Goal: Connect with others: Connect with others

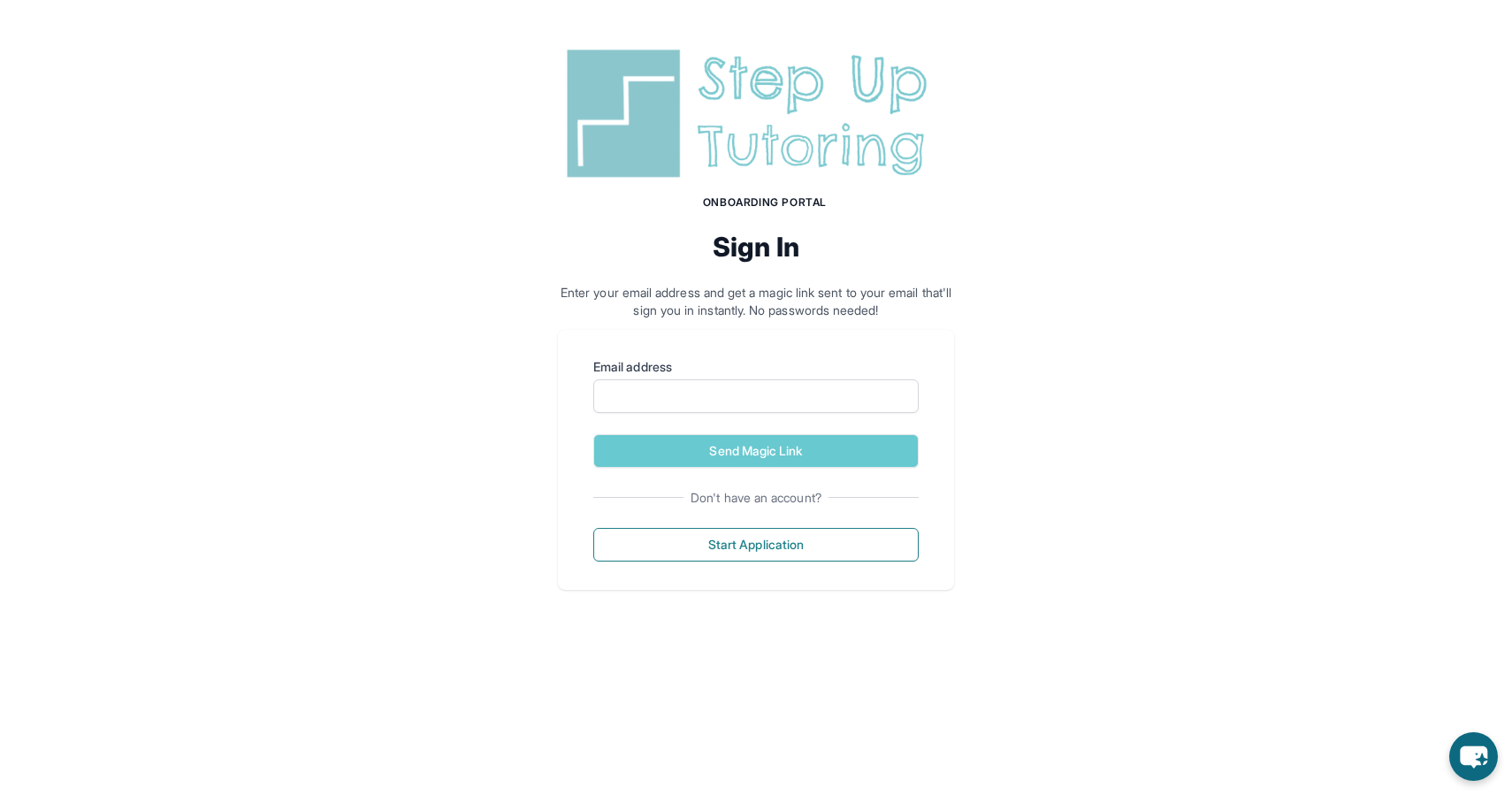
click at [784, 172] on img at bounding box center [756, 114] width 396 height 142
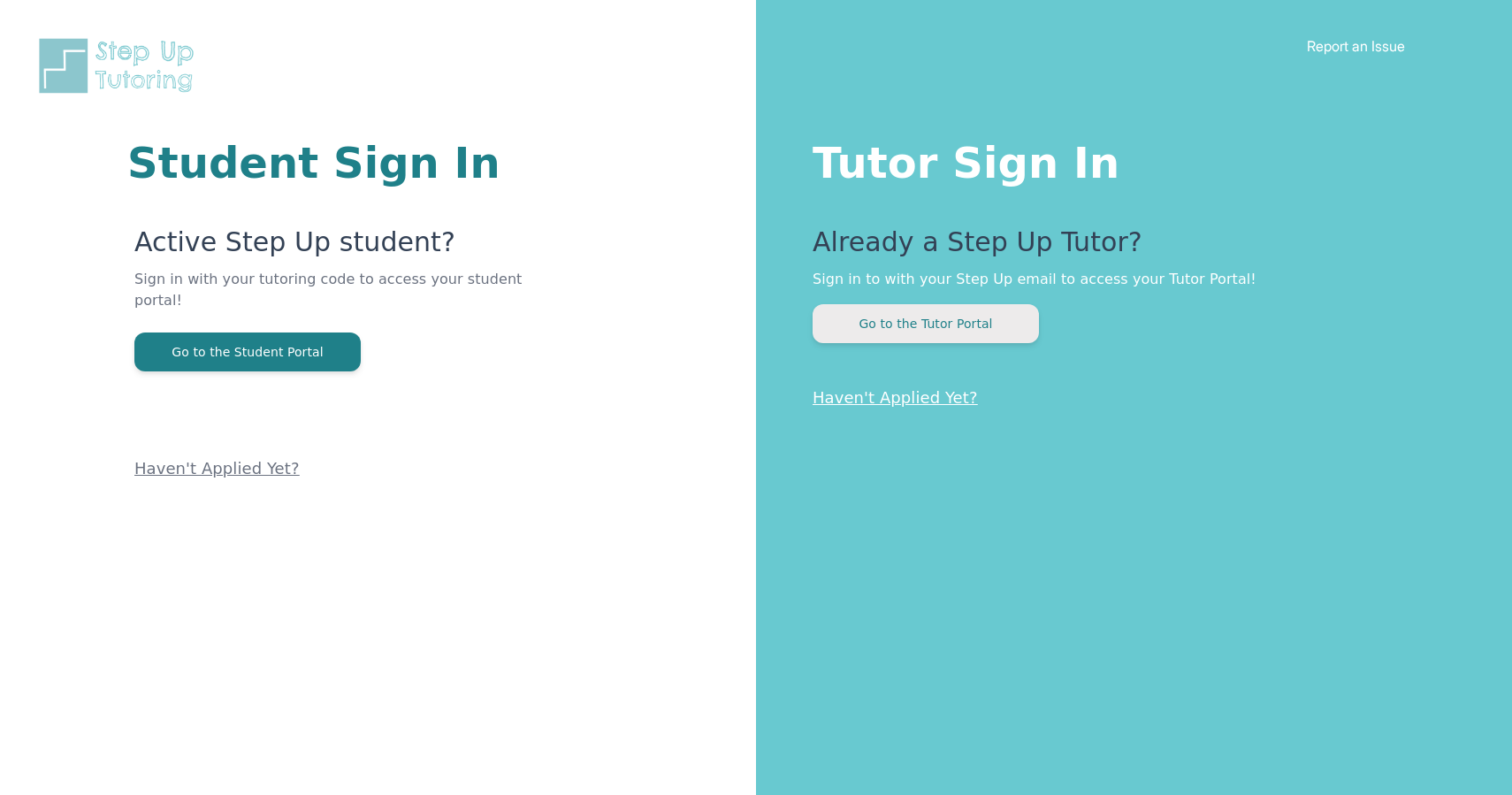
click at [889, 318] on button "Go to the Tutor Portal" at bounding box center [925, 323] width 226 height 39
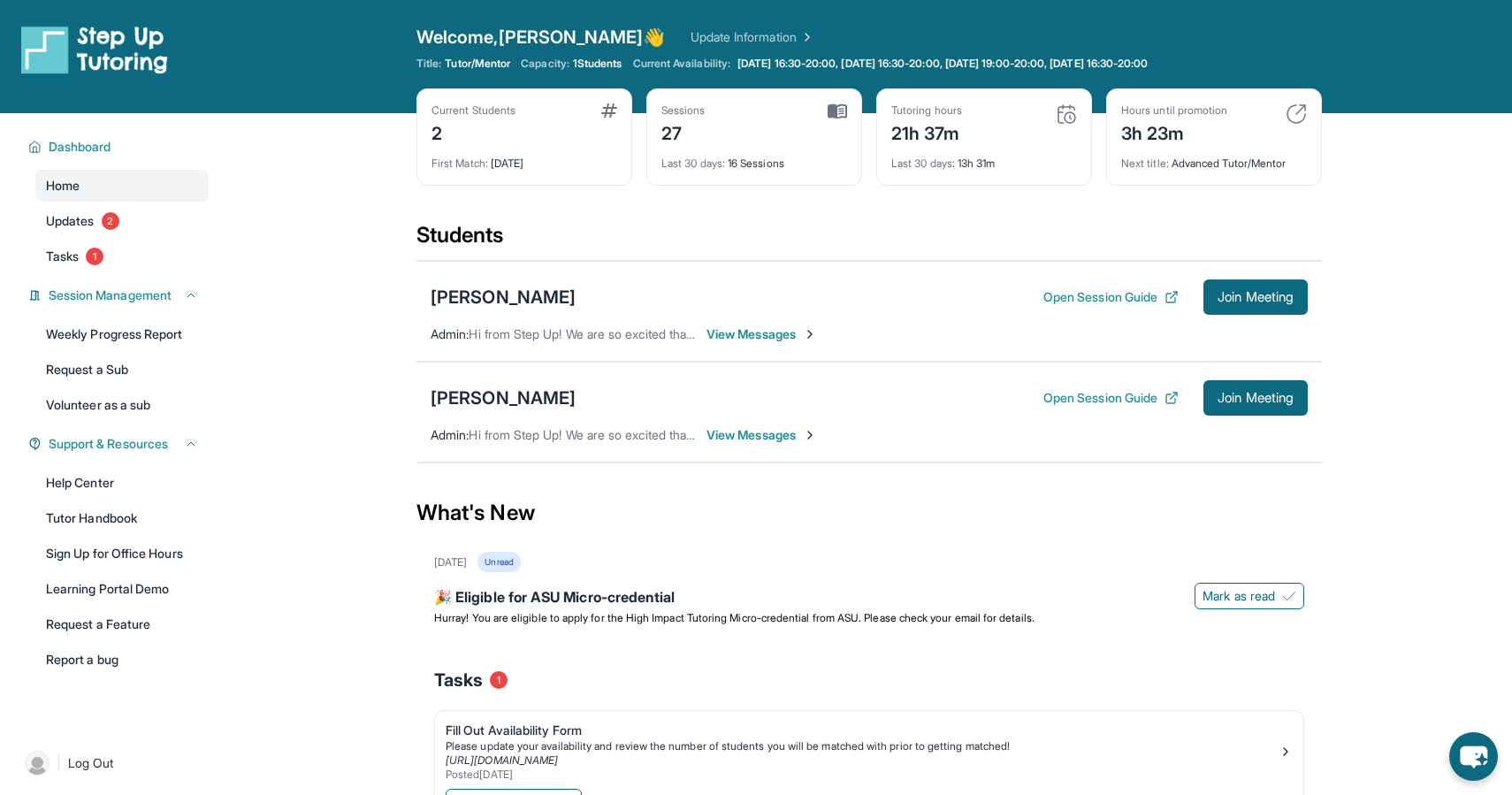
click at [729, 434] on span "View Messages" at bounding box center [761, 436] width 111 height 18
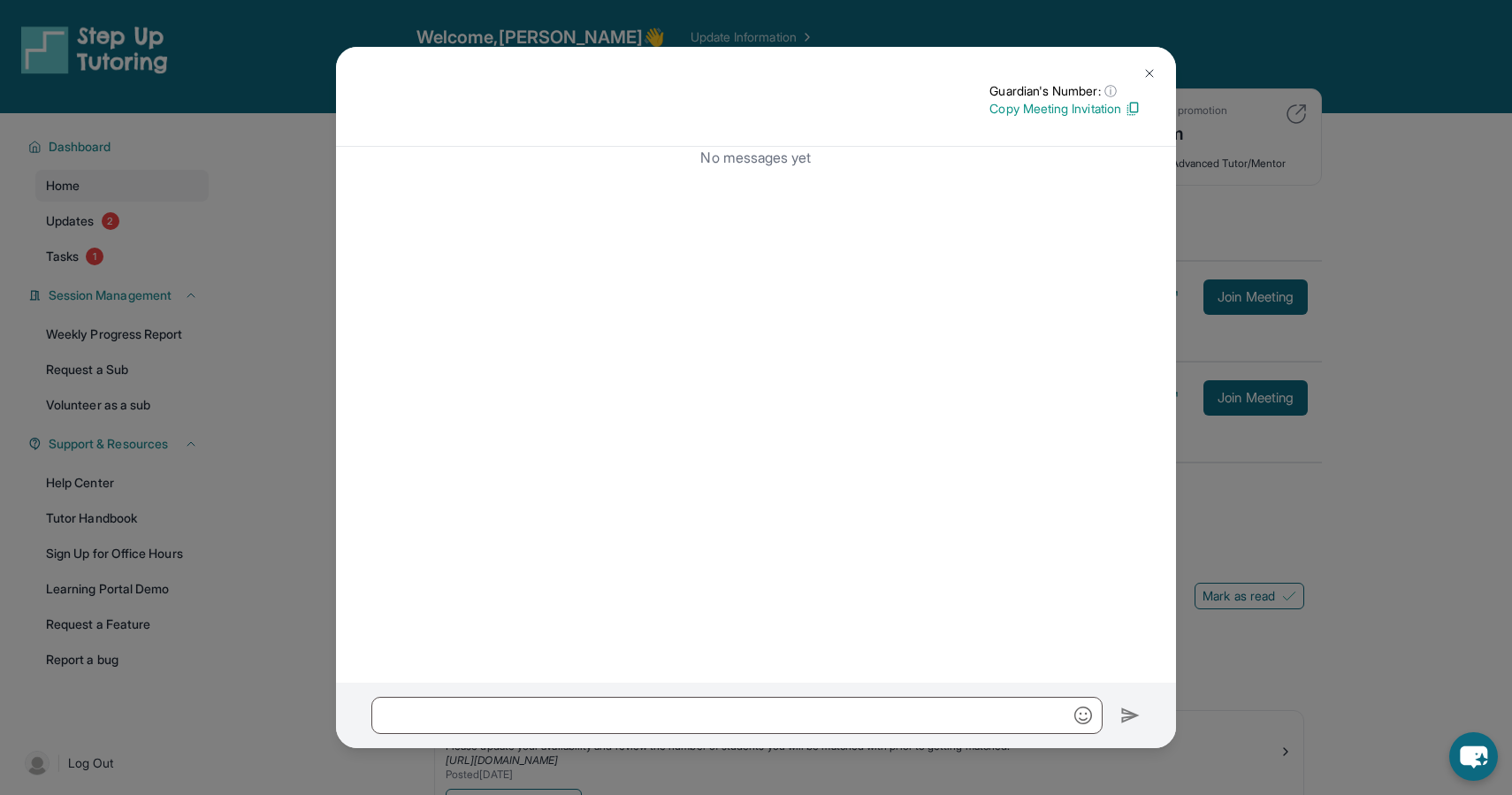
scroll to position [114, 0]
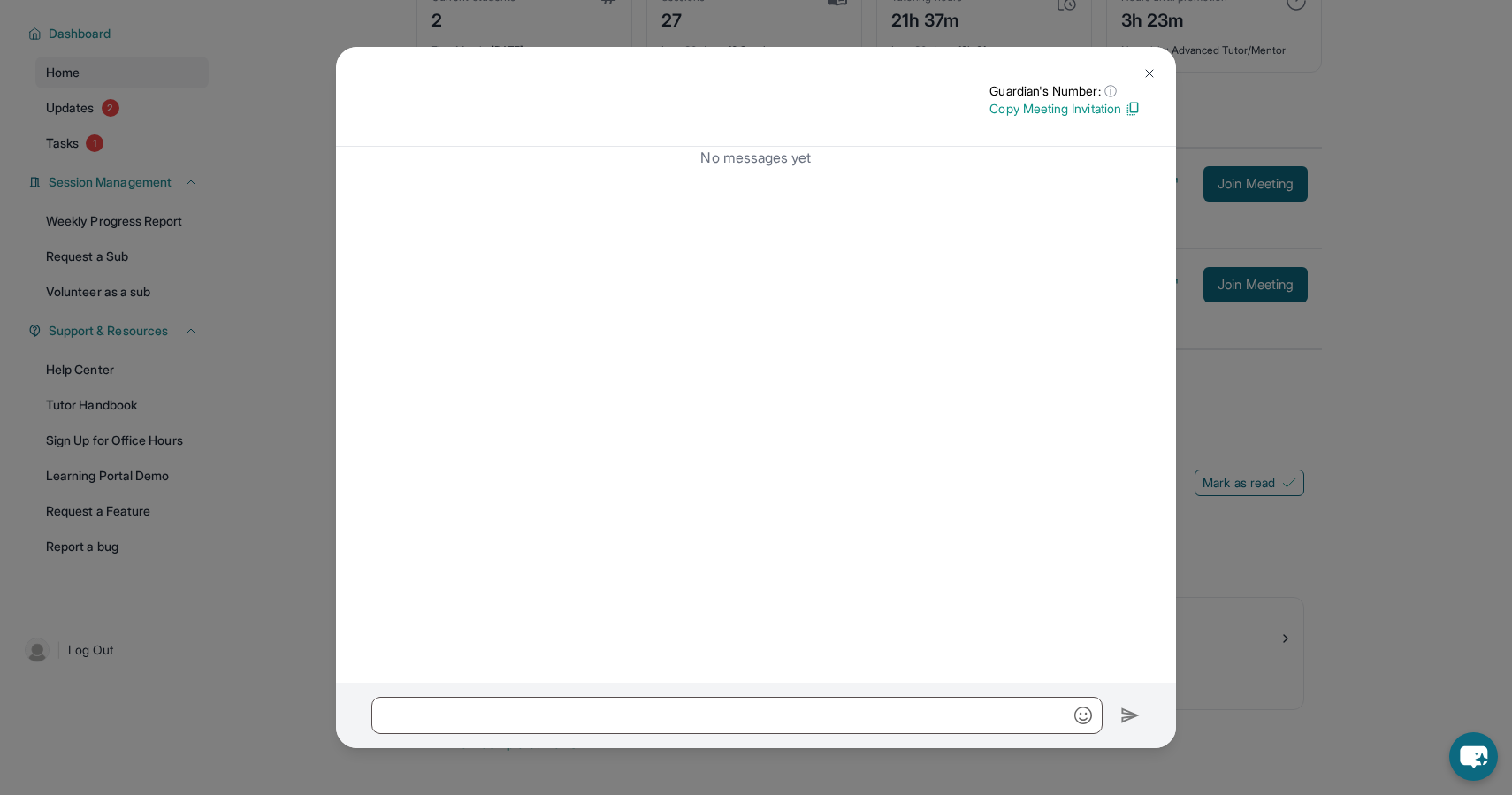
click at [1147, 68] on img at bounding box center [1150, 73] width 14 height 14
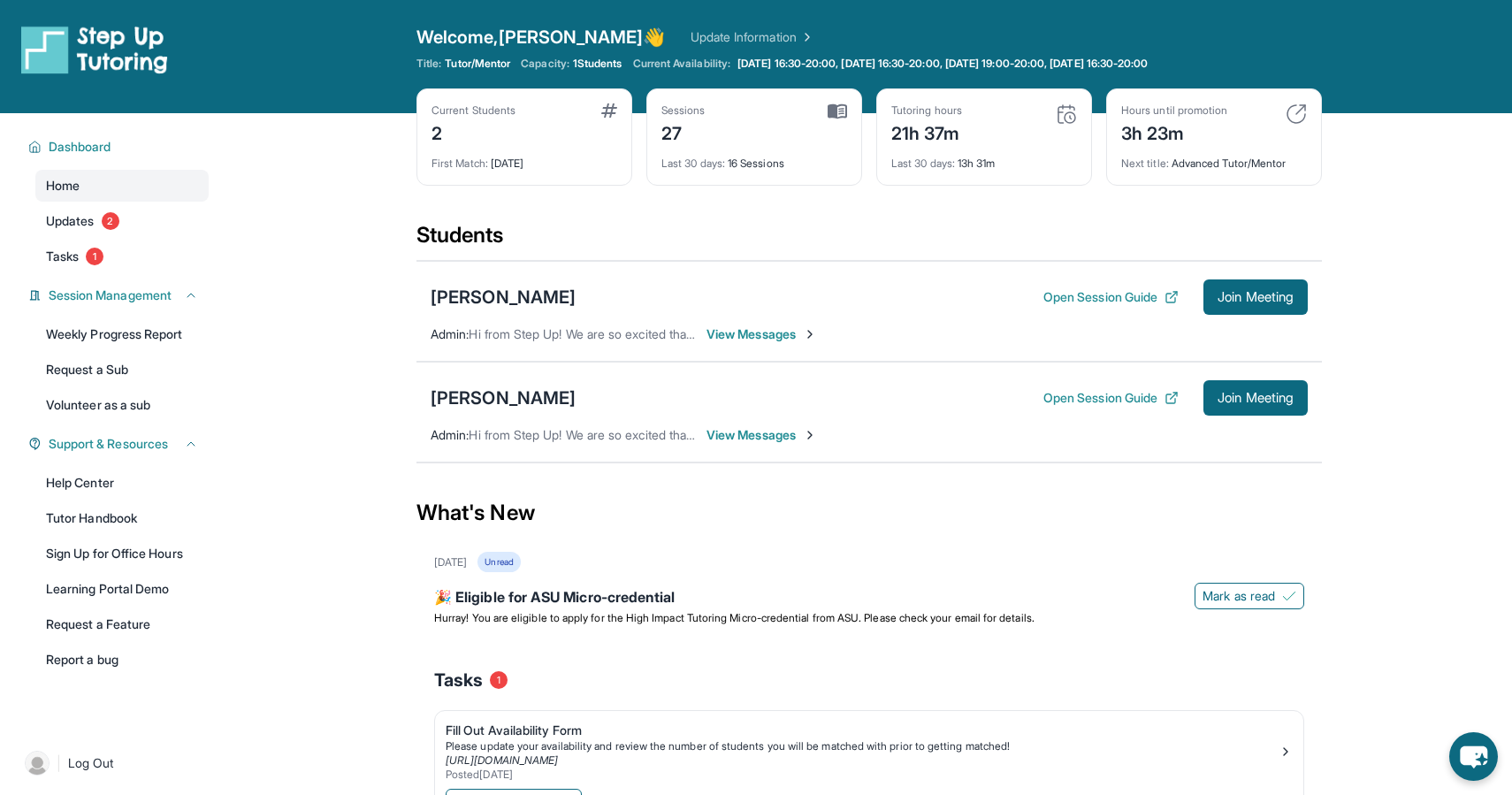
click at [374, 156] on main "Current Students 2 First Match : 1 month ago Sessions 27 Last 30 days : 16 Sess…" at bounding box center [869, 511] width 1286 height 795
click at [1265, 393] on span "Join Meeting" at bounding box center [1255, 398] width 76 height 11
click at [1252, 402] on span "Join Meeting" at bounding box center [1255, 398] width 76 height 11
